Goal: Task Accomplishment & Management: Use online tool/utility

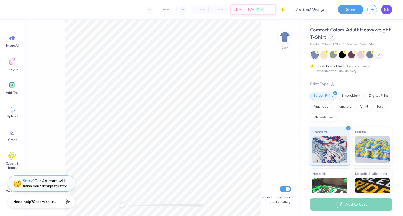
click at [240, 14] on link "GB" at bounding box center [386, 9] width 11 height 9
click at [240, 39] on div at bounding box center [331, 37] width 6 height 6
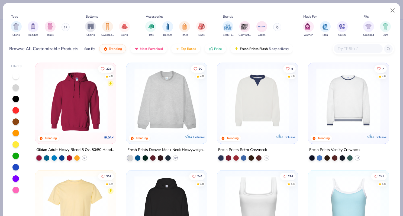
click at [240, 47] on input "text" at bounding box center [358, 48] width 42 height 6
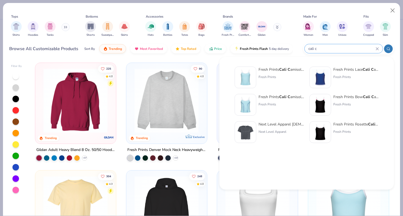
type input "cali c"
click at [240, 69] on div "Fresh Prints Cali C amisole Top" at bounding box center [280, 70] width 45 height 6
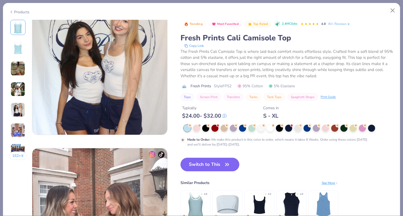
scroll to position [614, 0]
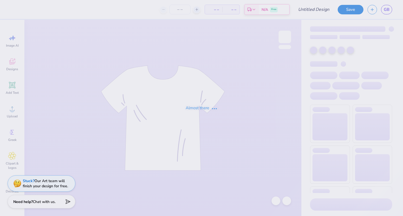
type input "GWC Cami"
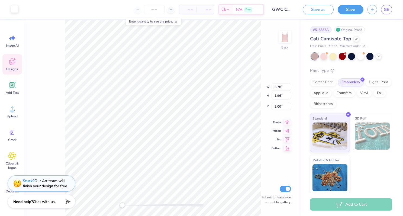
click at [15, 8] on div at bounding box center [15, 9] width 8 height 8
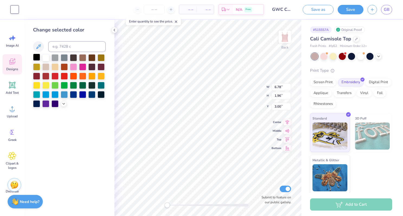
click at [36, 58] on div at bounding box center [36, 57] width 7 height 7
click at [46, 60] on div at bounding box center [45, 57] width 7 height 7
click at [54, 59] on div at bounding box center [54, 57] width 7 height 7
click at [62, 59] on div at bounding box center [64, 57] width 7 height 7
click at [73, 58] on div at bounding box center [73, 57] width 7 height 7
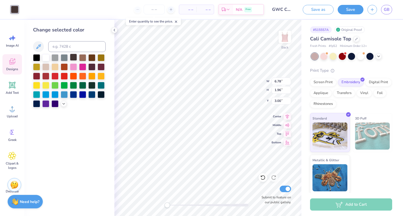
click at [74, 58] on div at bounding box center [73, 57] width 7 height 7
click at [62, 105] on div at bounding box center [64, 103] width 6 height 6
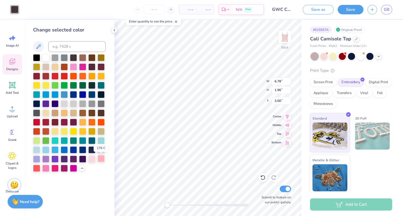
click at [100, 158] on div at bounding box center [100, 158] width 7 height 7
click at [93, 158] on div at bounding box center [91, 158] width 7 height 7
click at [70, 171] on div at bounding box center [73, 167] width 7 height 7
click at [63, 171] on div at bounding box center [64, 167] width 7 height 7
click at [81, 158] on div at bounding box center [82, 158] width 7 height 7
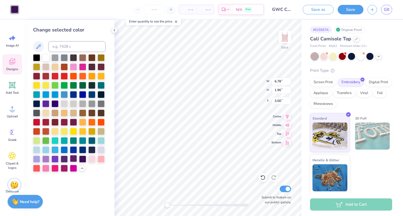
click at [73, 159] on div at bounding box center [73, 158] width 7 height 7
click at [94, 147] on div at bounding box center [91, 149] width 7 height 7
click at [76, 56] on div at bounding box center [73, 57] width 7 height 7
click at [63, 60] on div at bounding box center [64, 57] width 7 height 7
click at [54, 60] on div at bounding box center [54, 57] width 7 height 7
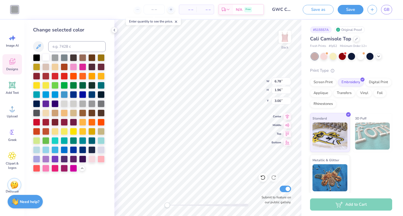
click at [48, 61] on div at bounding box center [45, 57] width 7 height 7
click at [47, 70] on div at bounding box center [69, 112] width 73 height 117
click at [75, 56] on div at bounding box center [73, 57] width 7 height 7
click at [36, 59] on div at bounding box center [36, 57] width 7 height 7
click at [46, 59] on div at bounding box center [45, 57] width 7 height 7
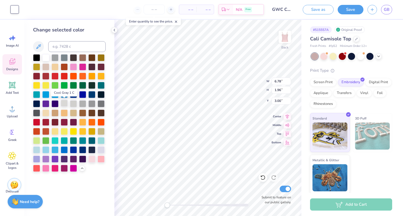
click at [63, 105] on div at bounding box center [64, 103] width 7 height 7
click at [74, 105] on div at bounding box center [73, 103] width 7 height 7
click at [81, 105] on div at bounding box center [82, 103] width 7 height 7
click at [87, 105] on div at bounding box center [69, 112] width 73 height 117
click at [92, 104] on div at bounding box center [91, 103] width 7 height 7
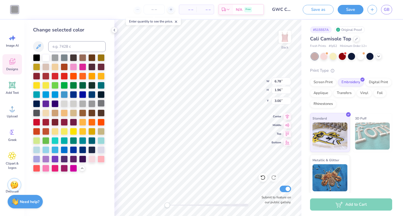
click at [100, 105] on div at bounding box center [100, 103] width 7 height 7
click at [34, 113] on div at bounding box center [36, 112] width 7 height 7
click at [47, 115] on div at bounding box center [45, 112] width 7 height 7
click at [57, 115] on div at bounding box center [54, 112] width 7 height 7
click at [66, 123] on div at bounding box center [64, 121] width 7 height 7
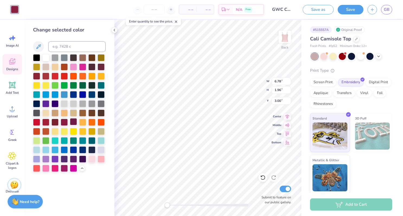
click at [74, 122] on div at bounding box center [73, 121] width 7 height 7
click at [57, 123] on div at bounding box center [54, 121] width 7 height 7
click at [97, 127] on div at bounding box center [69, 112] width 73 height 117
click at [93, 125] on div at bounding box center [91, 121] width 7 height 7
click at [99, 124] on div at bounding box center [100, 121] width 7 height 7
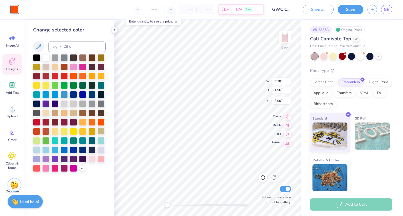
click at [101, 134] on div at bounding box center [100, 130] width 7 height 7
click at [91, 131] on div at bounding box center [91, 130] width 7 height 7
click at [99, 140] on div at bounding box center [100, 139] width 7 height 7
click at [91, 141] on div at bounding box center [91, 139] width 7 height 7
click at [92, 140] on div at bounding box center [91, 139] width 7 height 7
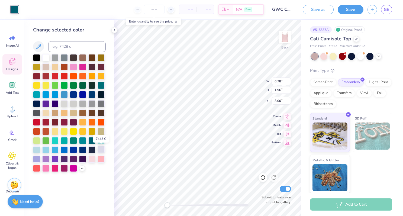
click at [102, 149] on div at bounding box center [100, 149] width 7 height 7
click at [91, 148] on div at bounding box center [91, 149] width 7 height 7
click at [84, 149] on div at bounding box center [82, 149] width 7 height 7
click at [78, 149] on div at bounding box center [69, 112] width 73 height 117
click at [75, 150] on div at bounding box center [73, 149] width 7 height 7
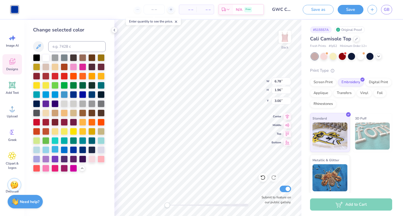
click at [59, 149] on div at bounding box center [69, 112] width 73 height 117
click at [55, 150] on div at bounding box center [54, 149] width 7 height 7
click at [38, 149] on div at bounding box center [36, 149] width 7 height 7
click at [325, 57] on div at bounding box center [323, 55] width 7 height 7
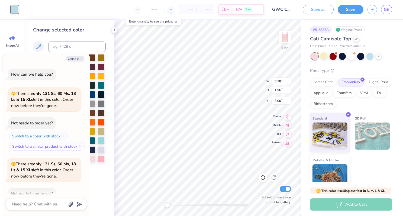
scroll to position [30, 0]
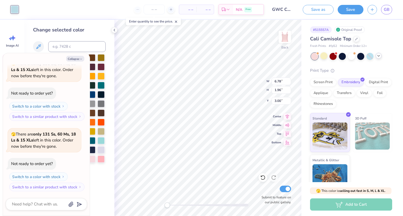
click at [379, 55] on polyline at bounding box center [378, 55] width 2 height 1
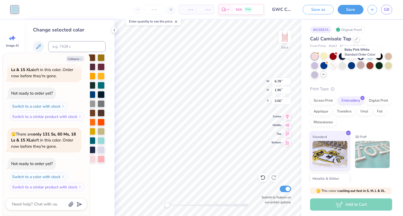
click at [361, 68] on div at bounding box center [360, 64] width 7 height 7
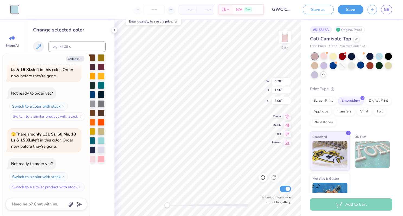
scroll to position [0, 0]
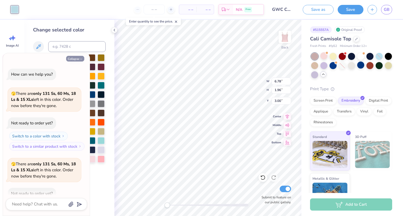
click at [77, 59] on button "Collapse" at bounding box center [75, 59] width 18 height 6
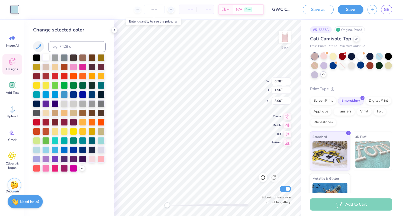
click at [46, 59] on div at bounding box center [45, 57] width 7 height 7
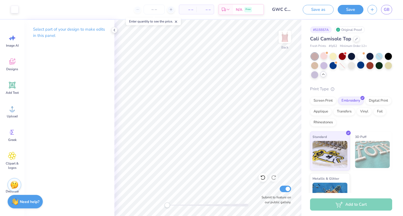
drag, startPoint x: 352, startPoint y: 8, endPoint x: 365, endPoint y: 43, distance: 37.2
click at [365, 43] on div "Art colors – – Per Item – – Total Est. Delivery N/A Free Design Title GWC Cami …" at bounding box center [201, 108] width 403 height 216
click at [358, 40] on div at bounding box center [356, 38] width 6 height 6
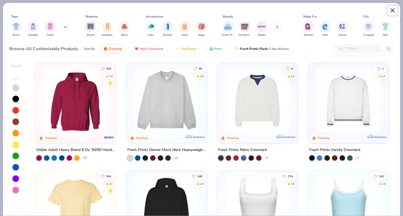
click at [393, 9] on button "Close" at bounding box center [392, 10] width 10 height 10
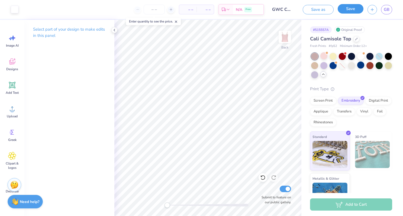
click at [349, 9] on button "Save" at bounding box center [350, 8] width 26 height 9
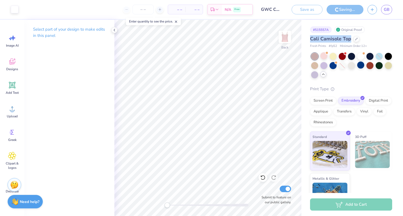
drag, startPoint x: 349, startPoint y: 40, endPoint x: 302, endPoint y: 39, distance: 47.4
click at [302, 39] on div "# 515557A Original Proof Cali Camisole Top Fresh Prints # fp52 Minimum Order: 1…" at bounding box center [352, 116] width 102 height 192
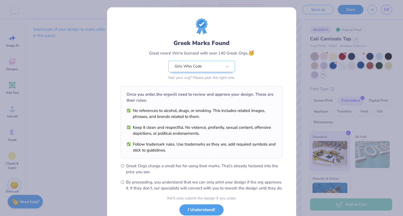
click at [73, 76] on div "Greek Marks Found Great news! We're licensed with over 140 Greek Orgs. 🥳 Girls …" at bounding box center [201, 108] width 403 height 216
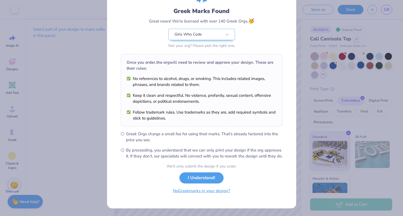
click at [221, 191] on button "No Greek marks in your design?" at bounding box center [201, 190] width 66 height 11
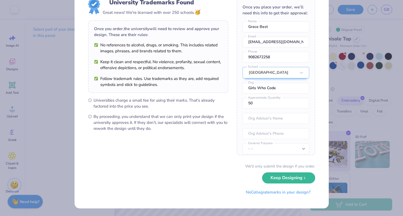
scroll to position [0, 0]
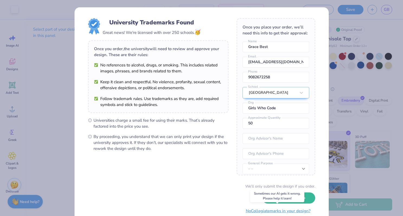
click at [276, 211] on button "No Collegiate marks in your design?" at bounding box center [278, 210] width 74 height 11
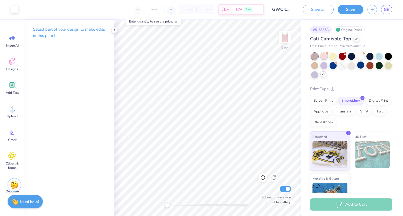
click at [322, 56] on div at bounding box center [323, 55] width 7 height 7
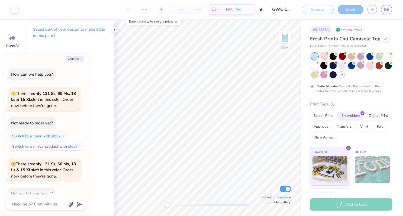
scroll to position [145, 0]
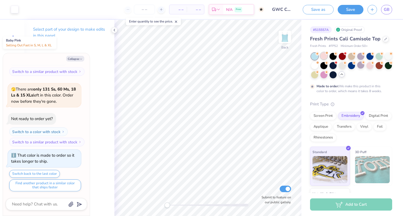
click at [323, 56] on div at bounding box center [323, 55] width 7 height 7
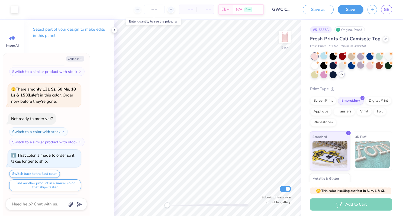
scroll to position [243, 0]
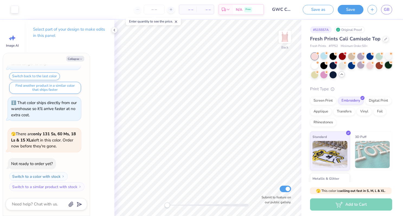
click at [389, 68] on div at bounding box center [387, 64] width 7 height 7
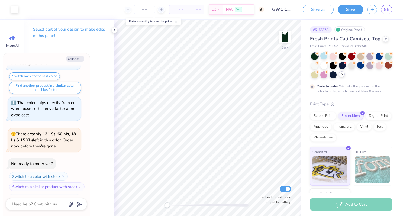
scroll to position [287, 0]
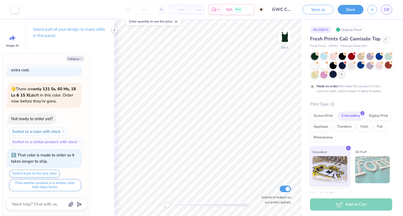
click at [329, 75] on div at bounding box center [332, 74] width 7 height 7
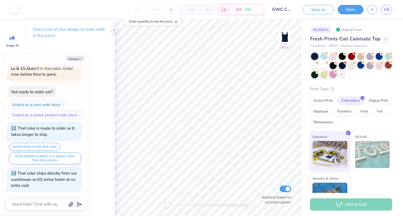
click at [333, 76] on div at bounding box center [332, 74] width 7 height 7
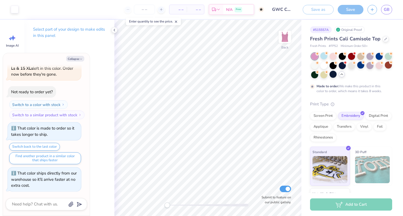
scroll to position [359, 0]
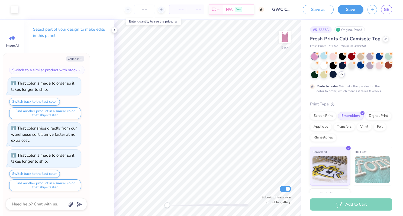
click at [341, 76] on icon at bounding box center [341, 74] width 4 height 4
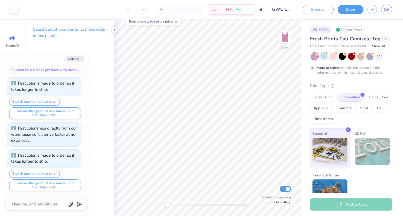
click at [379, 58] on div at bounding box center [378, 56] width 6 height 6
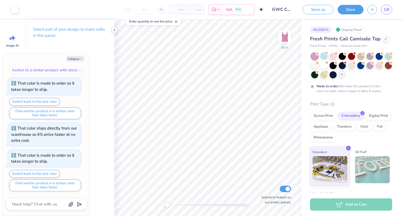
click at [341, 74] on icon at bounding box center [341, 74] width 4 height 4
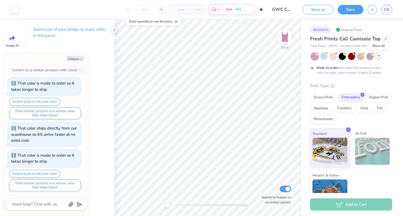
click at [379, 56] on icon at bounding box center [378, 56] width 4 height 4
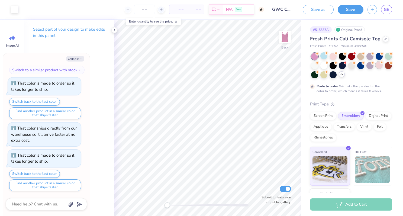
click at [376, 67] on div at bounding box center [378, 64] width 7 height 7
click at [332, 57] on div at bounding box center [332, 55] width 7 height 7
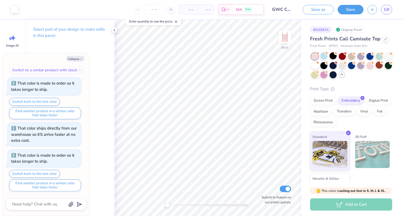
scroll to position [457, 0]
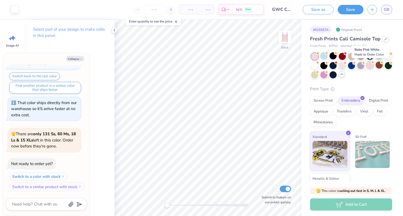
click at [372, 65] on div at bounding box center [369, 64] width 7 height 7
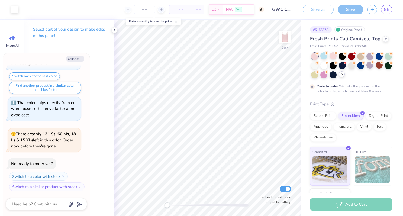
scroll to position [502, 0]
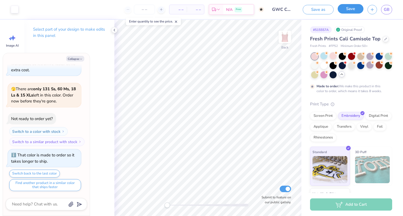
click at [353, 13] on button "Save" at bounding box center [350, 8] width 26 height 9
click at [166, 9] on div "– – Per Item – – Total Est. Delivery N/A Free" at bounding box center [137, 9] width 230 height 19
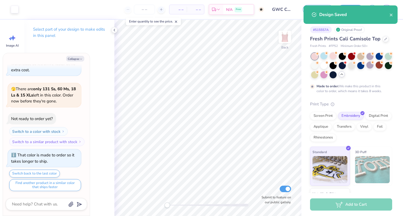
click at [194, 9] on span "– –" at bounding box center [195, 10] width 11 height 6
click at [197, 10] on span "– –" at bounding box center [195, 10] width 11 height 6
click at [180, 10] on span "– –" at bounding box center [177, 10] width 11 height 6
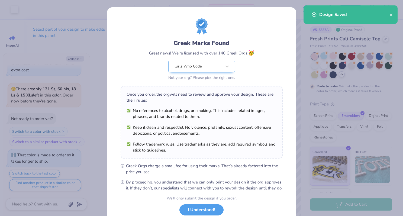
scroll to position [38, 0]
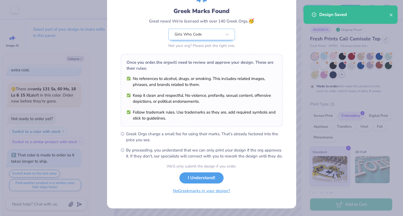
click at [216, 191] on button "No Greek marks in your design?" at bounding box center [201, 190] width 66 height 11
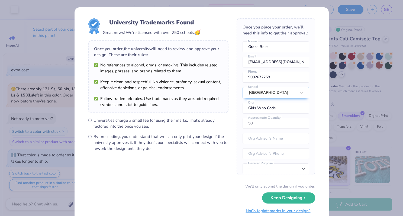
click at [261, 210] on button "No Collegiate marks in your design?" at bounding box center [278, 210] width 74 height 11
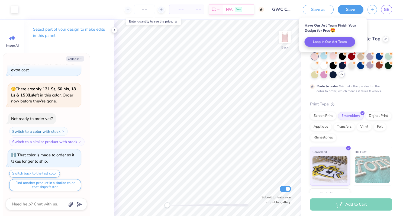
type textarea "x"
click at [148, 9] on input "number" at bounding box center [144, 10] width 21 height 10
type input "20"
type textarea "x"
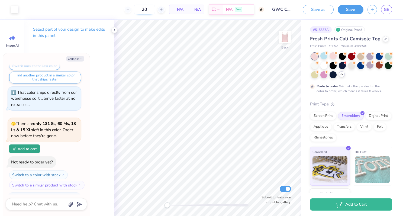
scroll to position [536, 0]
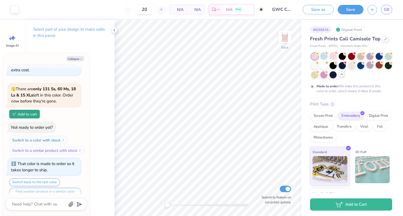
type input "2"
type textarea "x"
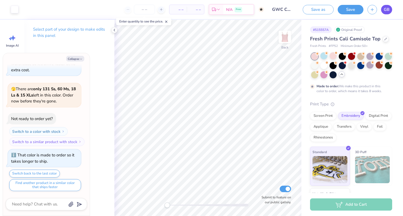
click at [388, 11] on span "GB" at bounding box center [386, 9] width 6 height 6
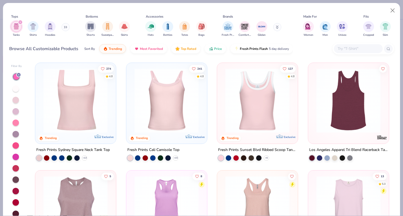
click at [175, 108] on img at bounding box center [167, 100] width 70 height 64
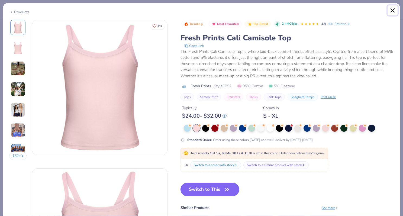
click at [392, 12] on button "Close" at bounding box center [392, 10] width 10 height 10
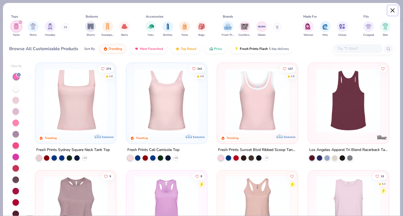
click at [391, 10] on button "Close" at bounding box center [392, 10] width 10 height 10
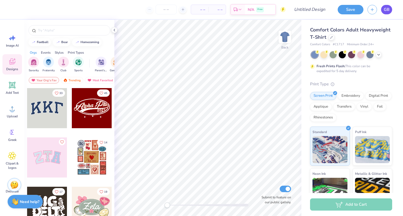
click at [383, 8] on link "GB" at bounding box center [386, 9] width 11 height 9
